Goal: Information Seeking & Learning: Learn about a topic

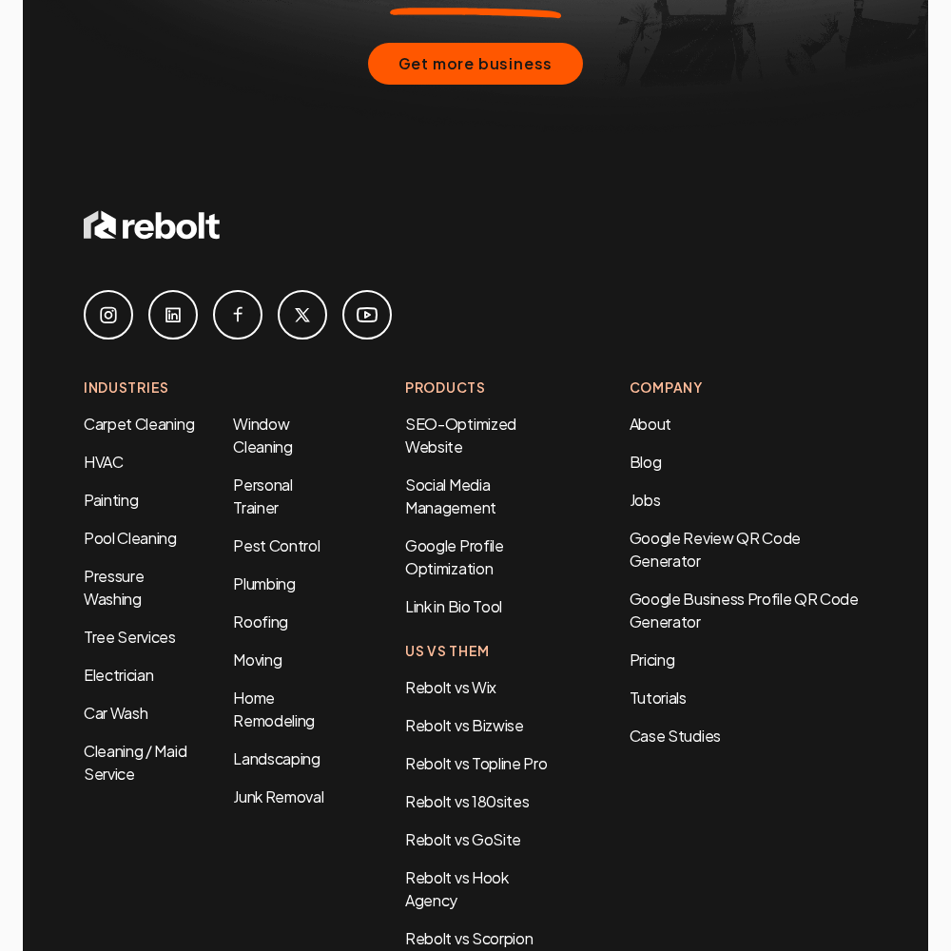
scroll to position [7713, 0]
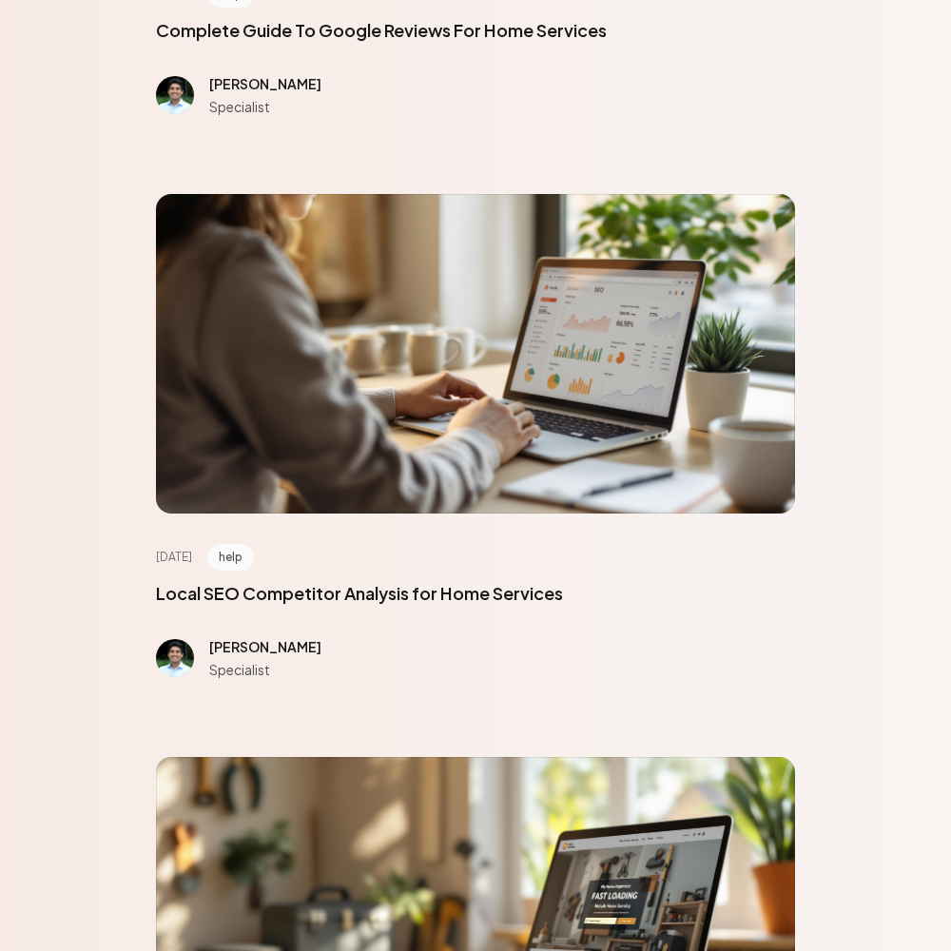
scroll to position [8563, 0]
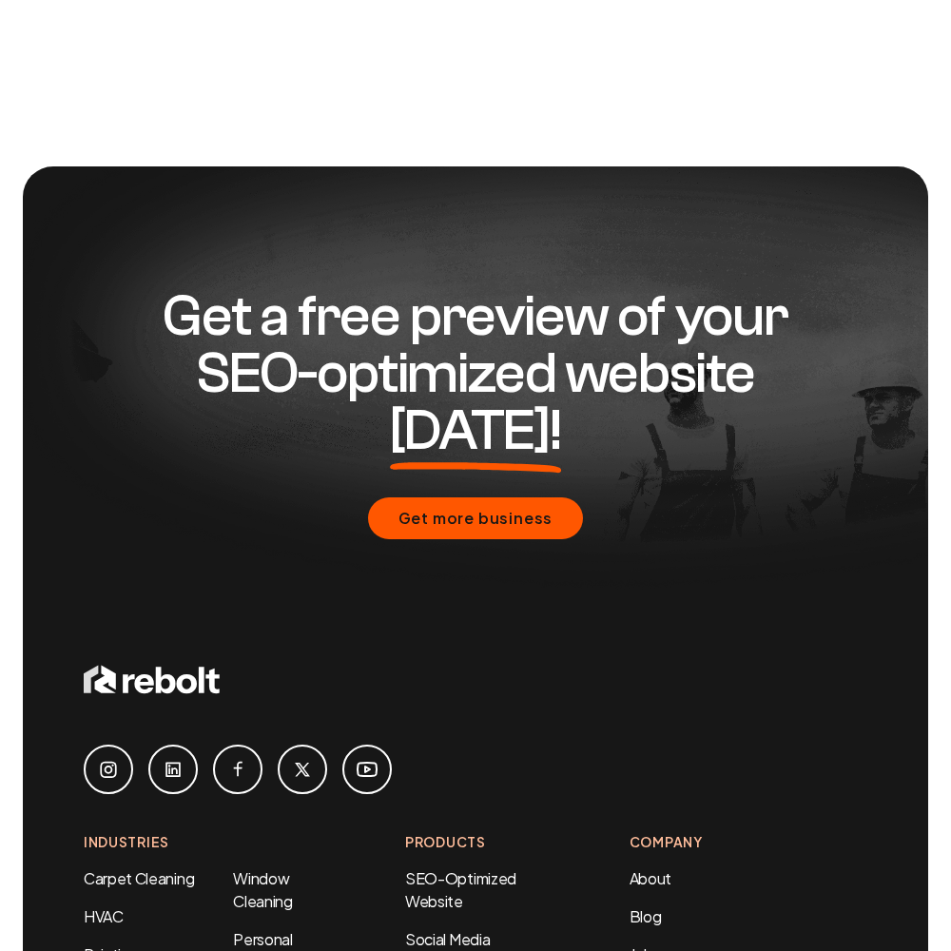
scroll to position [1554, 0]
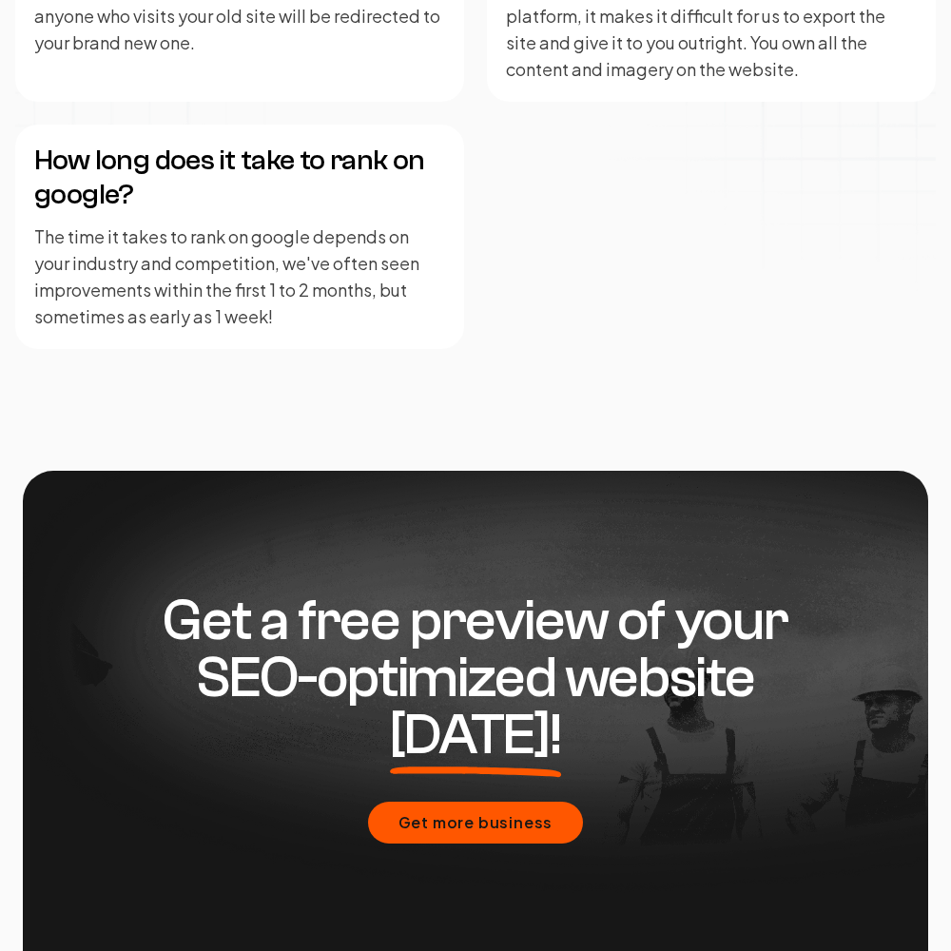
scroll to position [4686, 0]
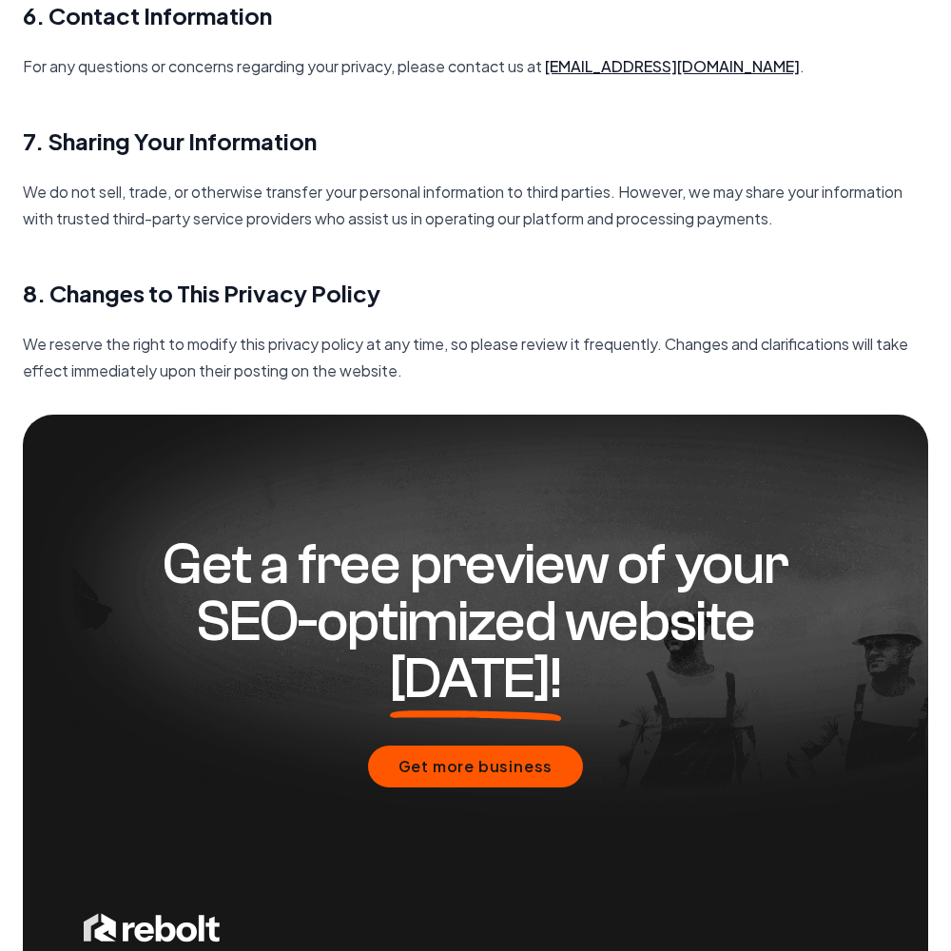
scroll to position [2753, 0]
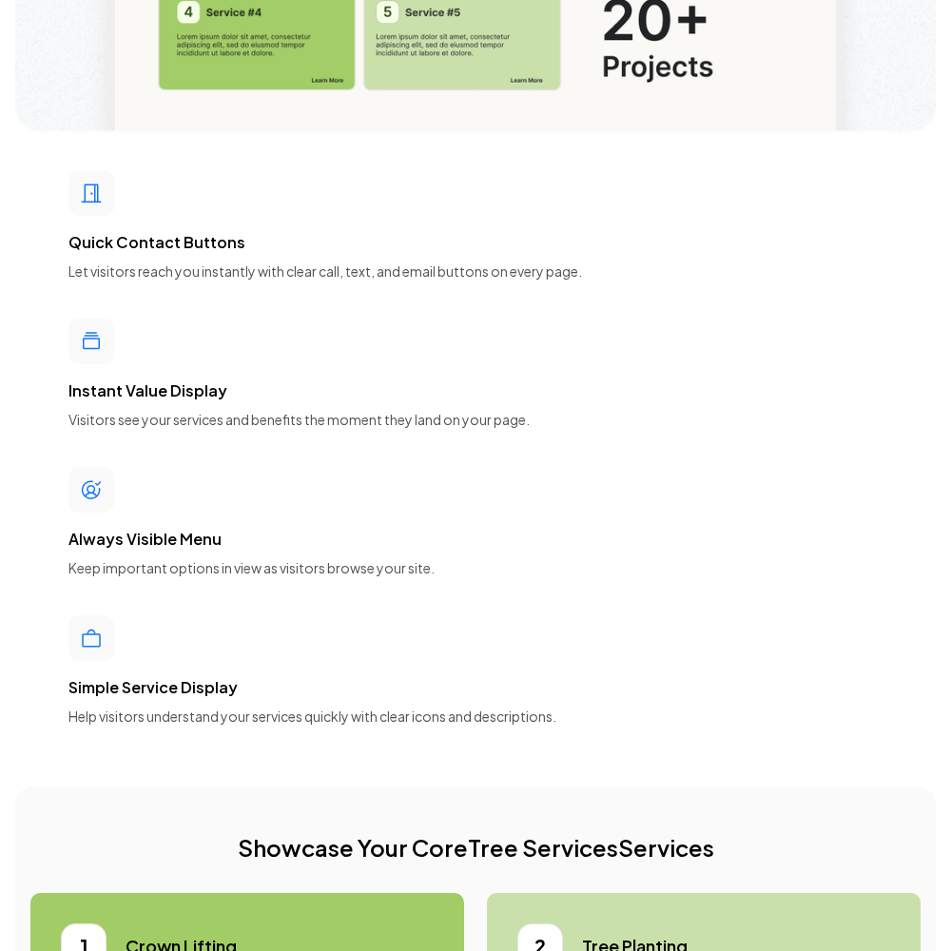
scroll to position [8563, 0]
